Goal: Find specific page/section: Find specific page/section

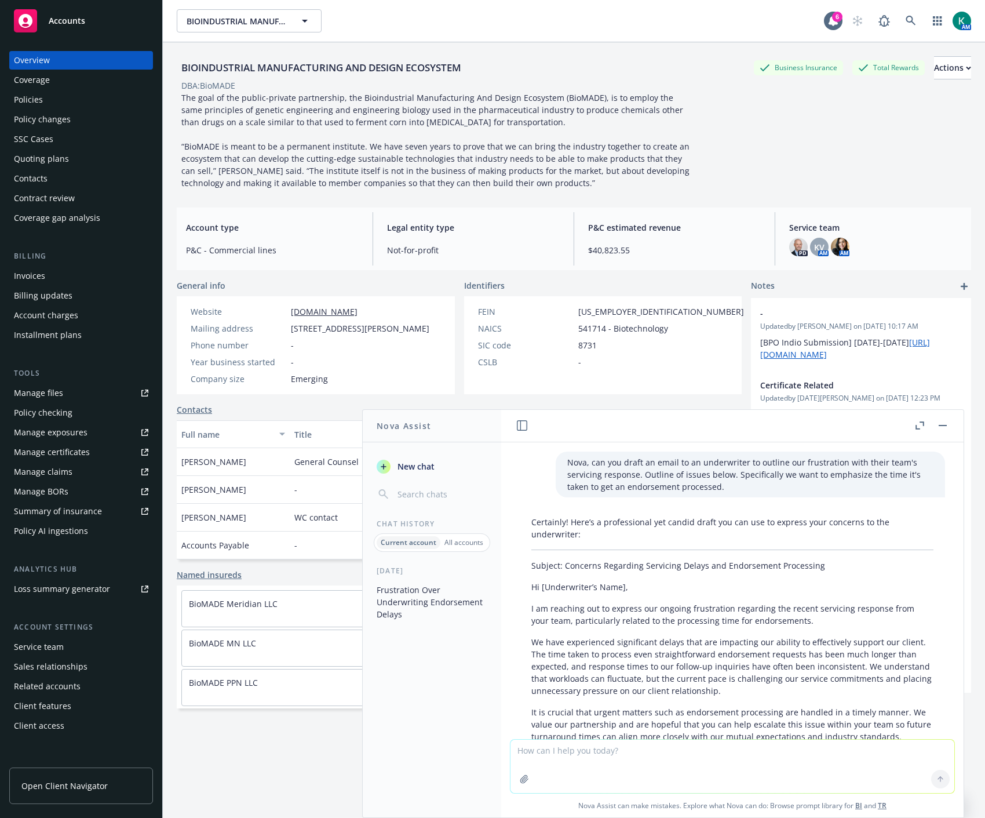
scroll to position [880, 0]
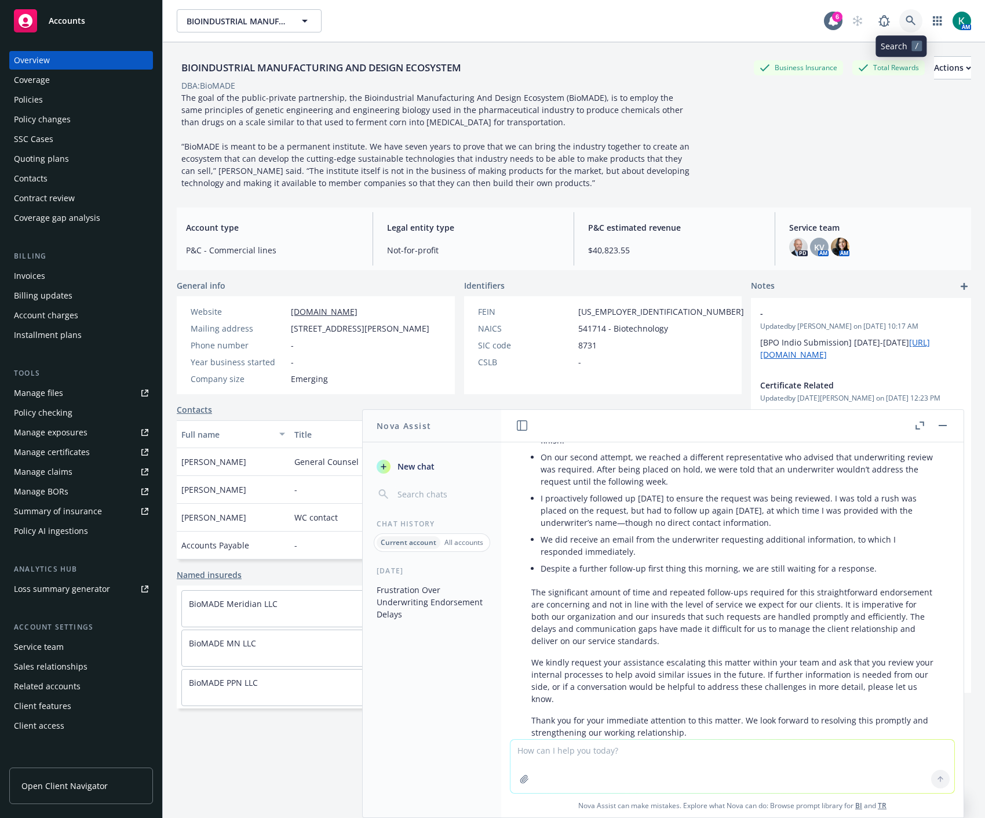
click at [907, 19] on link at bounding box center [910, 20] width 23 height 23
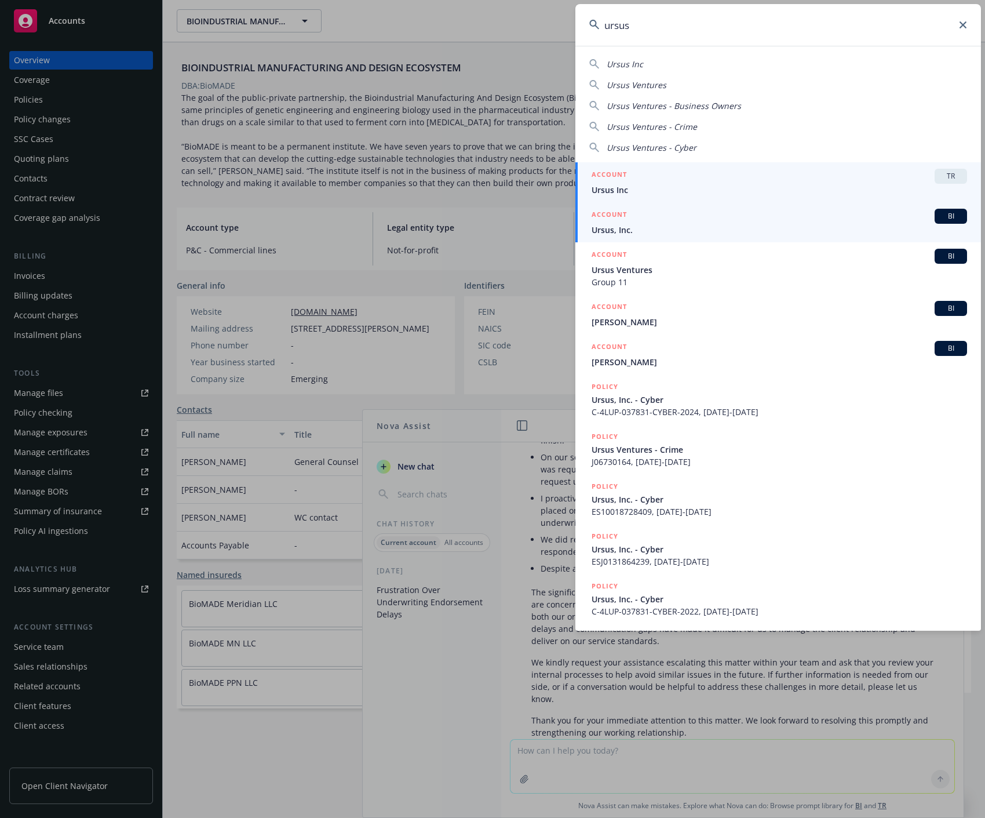
type input "ursus"
click at [650, 234] on span "Ursus, Inc." at bounding box center [780, 230] width 376 height 12
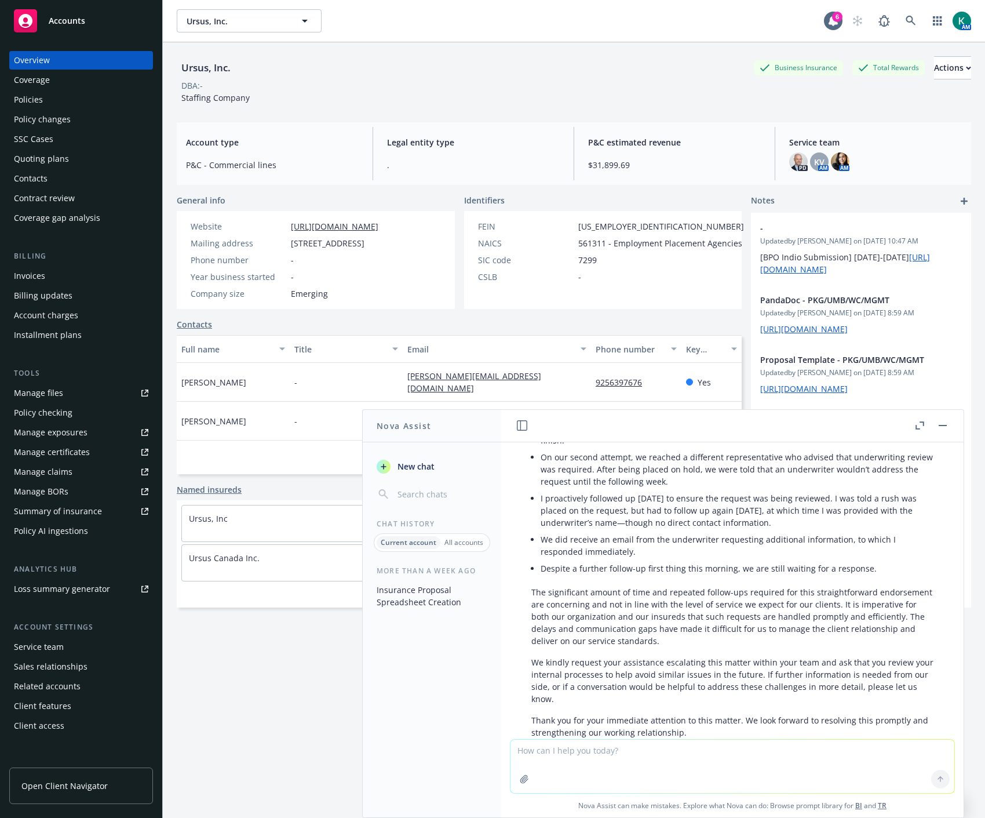
click at [76, 97] on div "Policies" at bounding box center [81, 99] width 134 height 19
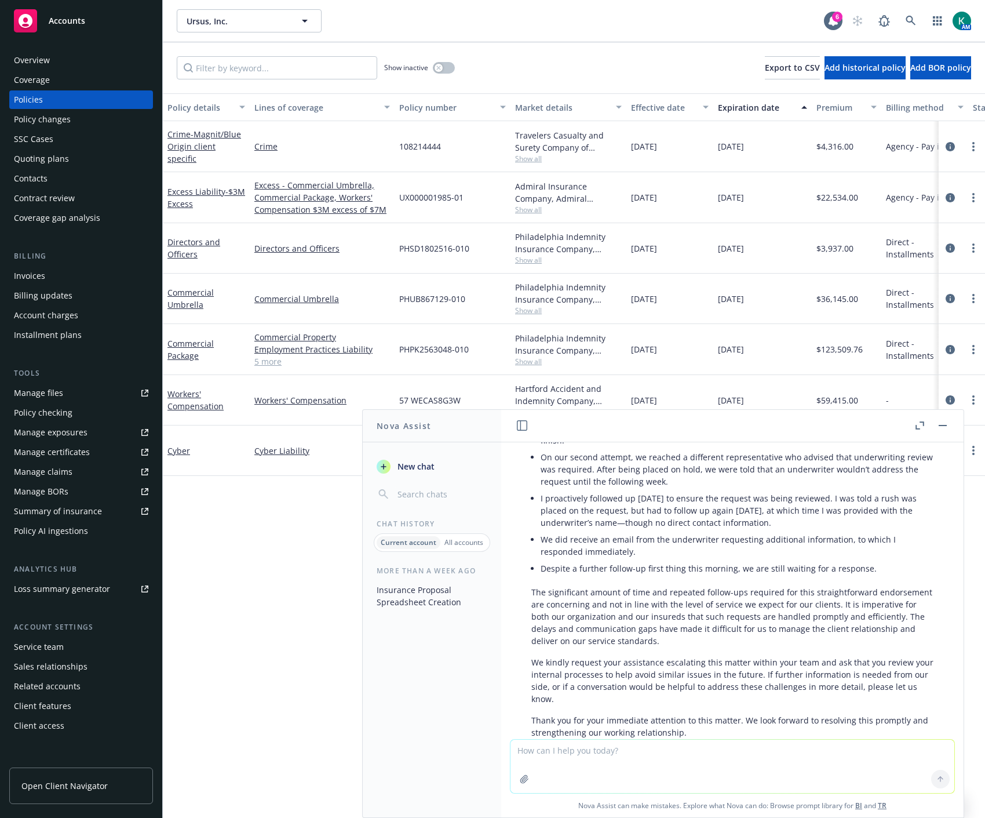
click at [945, 427] on button "button" at bounding box center [943, 425] width 14 height 14
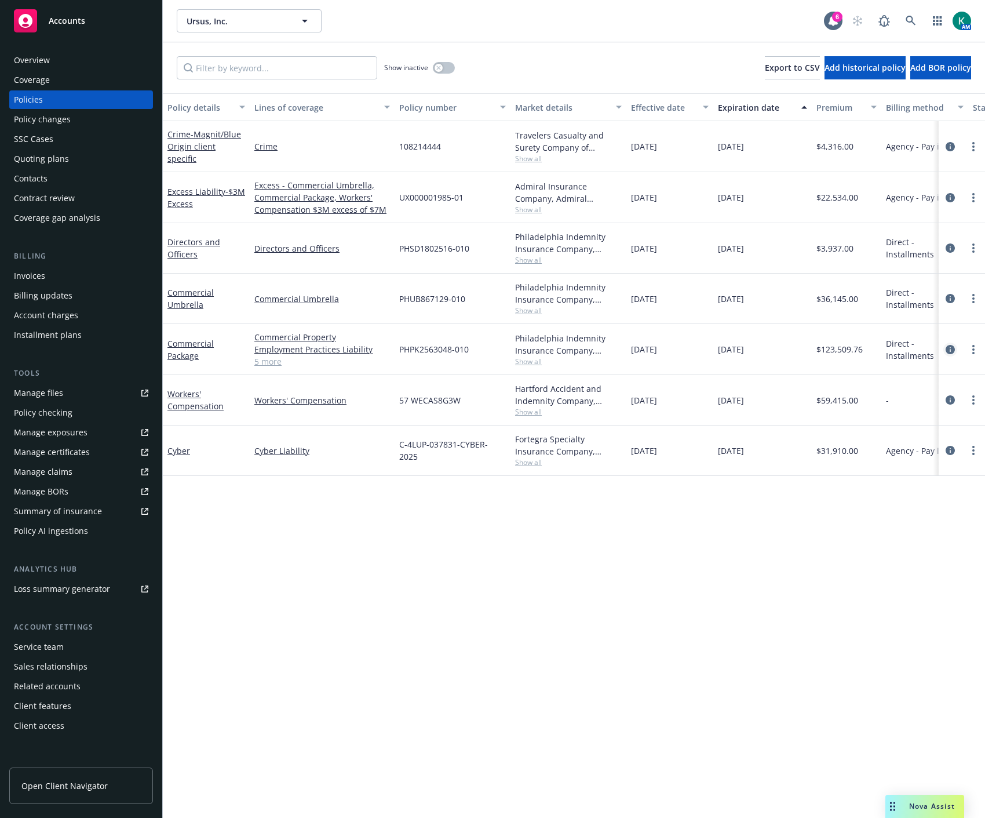
click at [953, 350] on icon "circleInformation" at bounding box center [950, 349] width 9 height 9
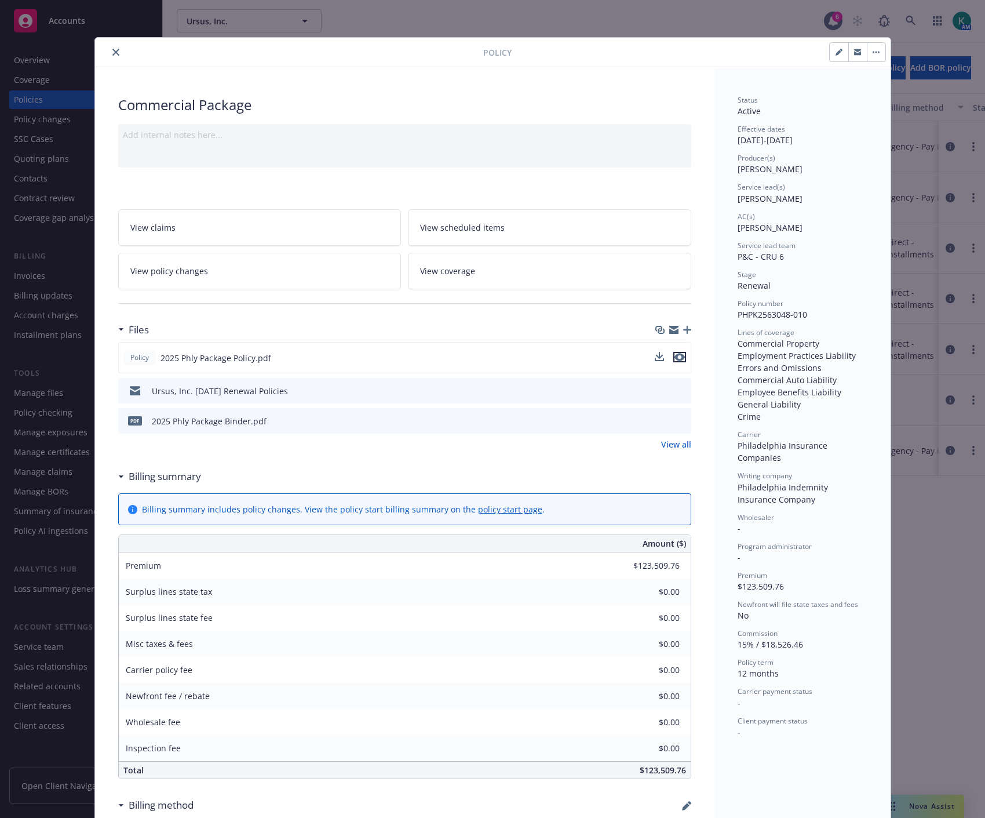
click at [676, 359] on icon "preview file" at bounding box center [680, 357] width 10 height 8
click at [854, 56] on button "button" at bounding box center [857, 52] width 19 height 19
